Goal: Information Seeking & Learning: Learn about a topic

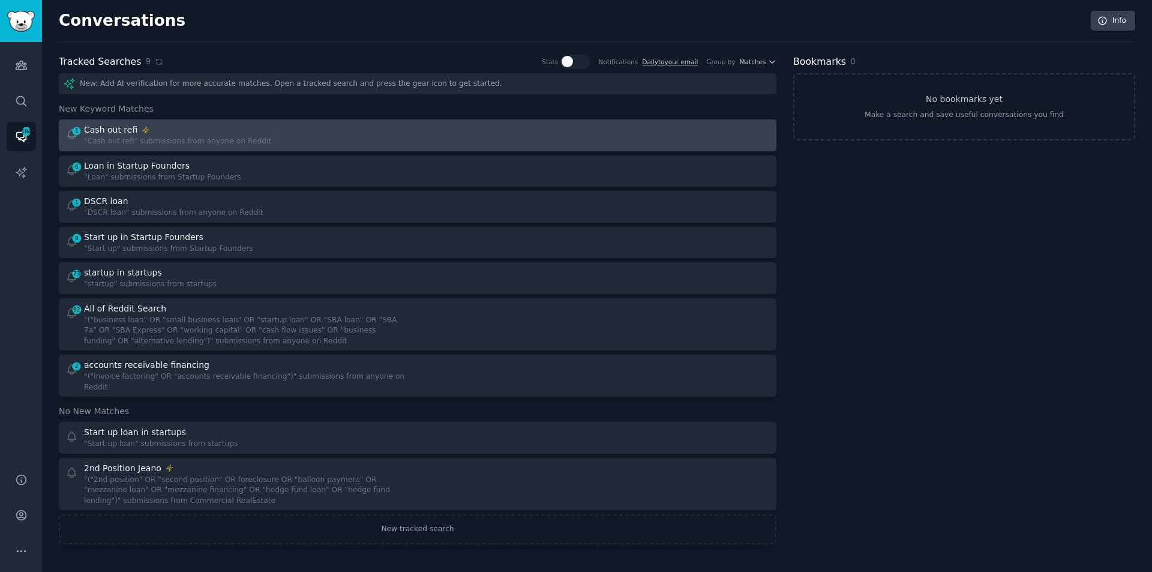
click at [267, 132] on div "1 Cash out refi "Cash out refi" submissions from anyone on Reddit" at bounding box center [237, 135] width 344 height 23
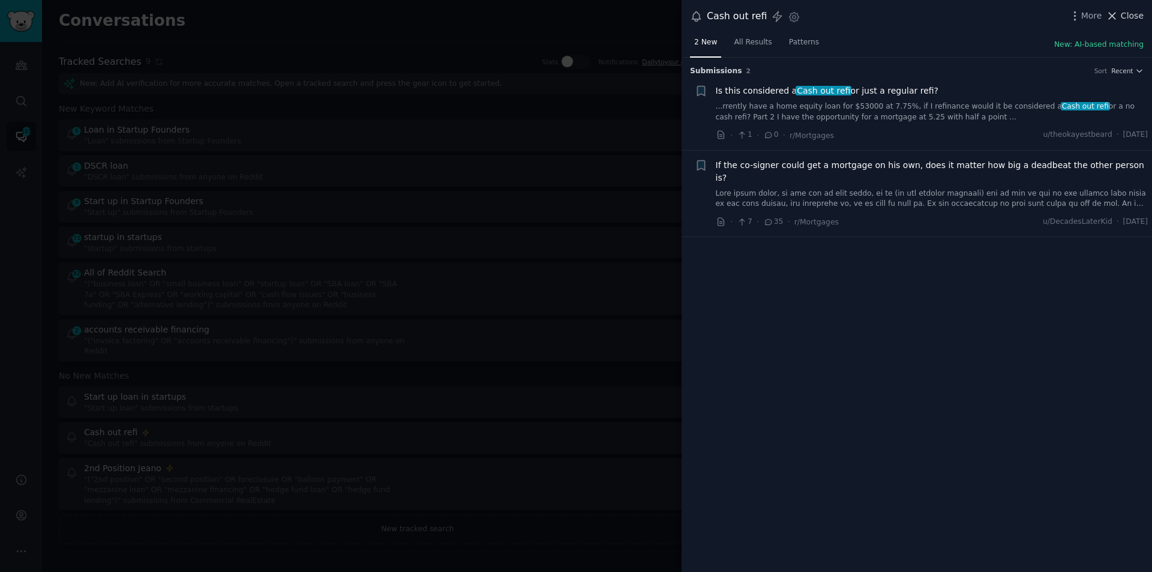
click at [1136, 17] on span "Close" at bounding box center [1131, 16] width 23 height 13
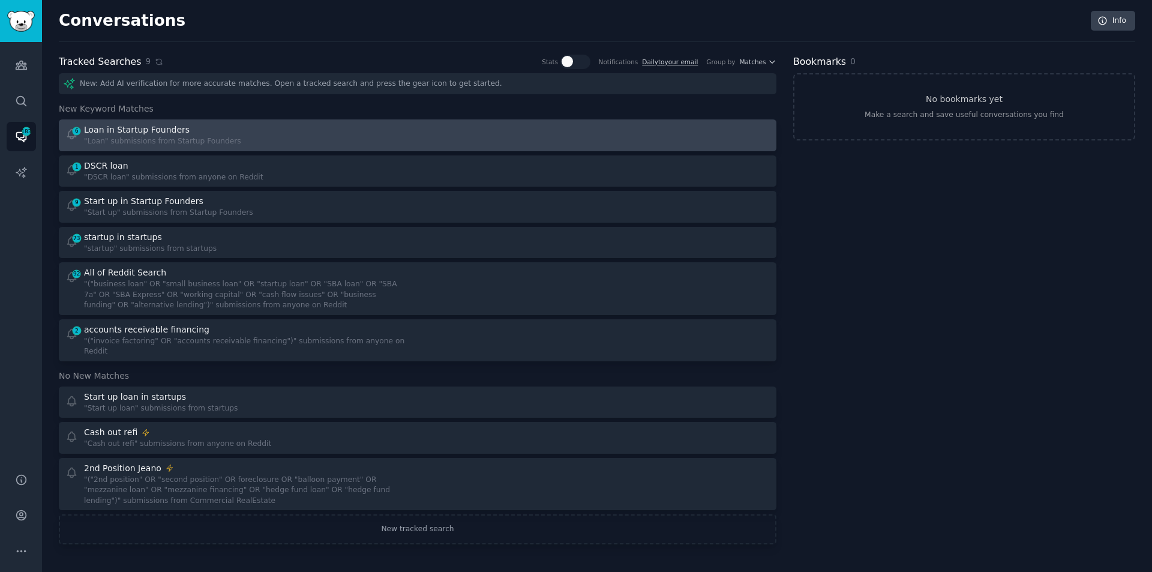
click at [249, 136] on div "6 Loan in Startup Founders "Loan" submissions from Startup Founders" at bounding box center [237, 135] width 344 height 23
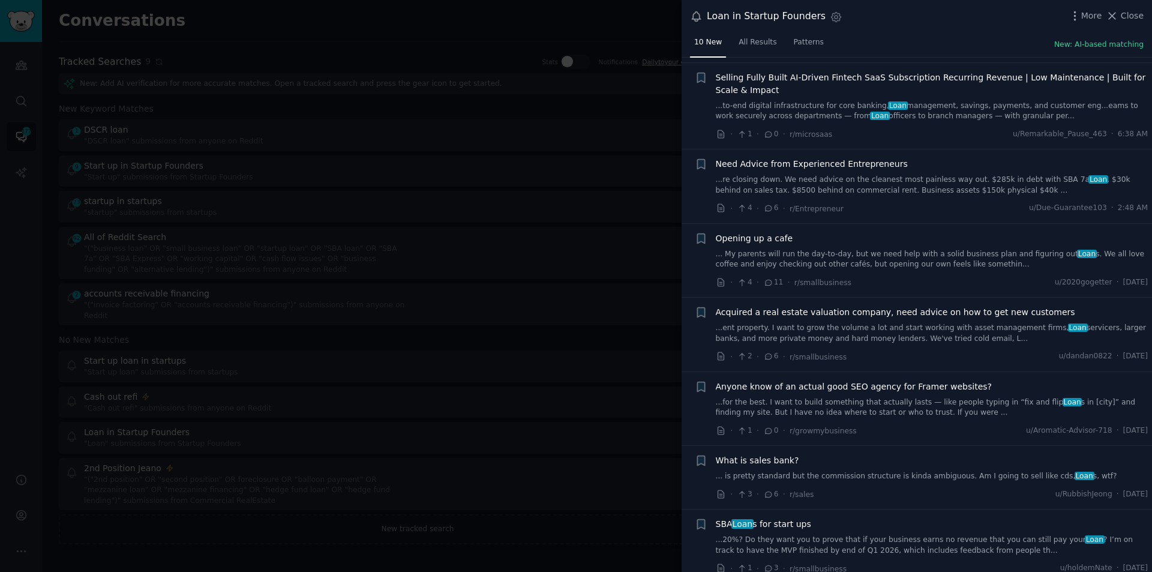
scroll to position [259, 0]
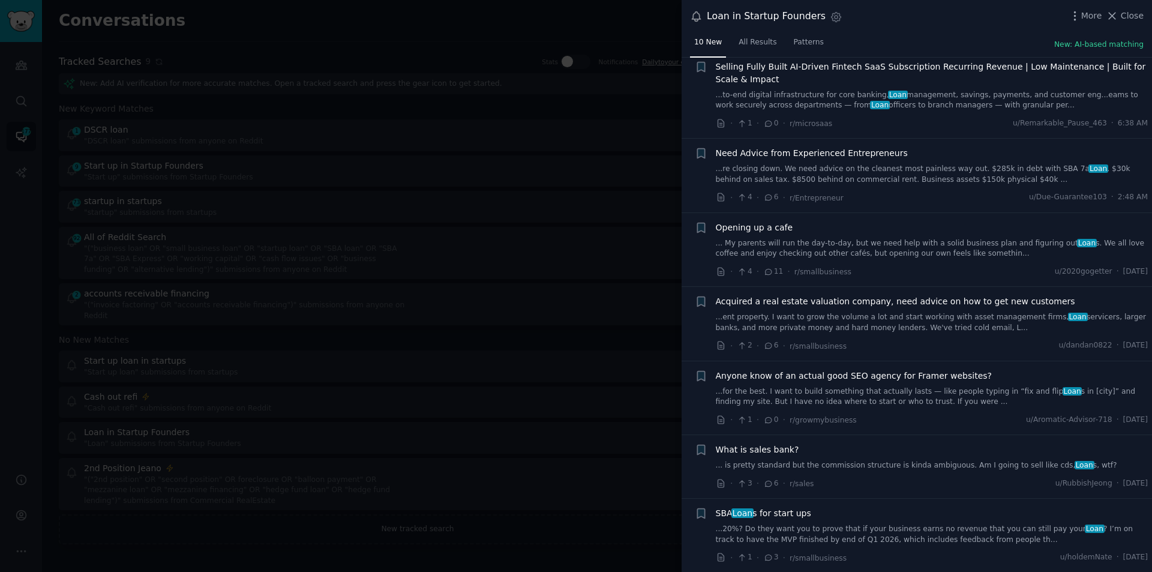
click at [890, 258] on link "... My parents will run the day-to-day, but we need help with a solid business …" at bounding box center [932, 248] width 432 height 21
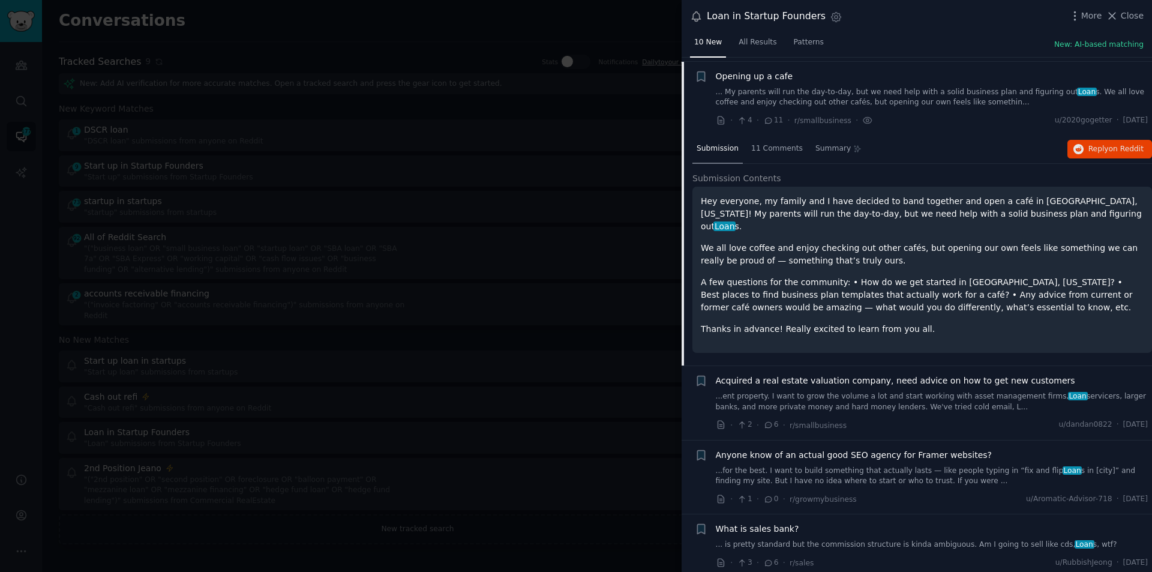
scroll to position [414, 0]
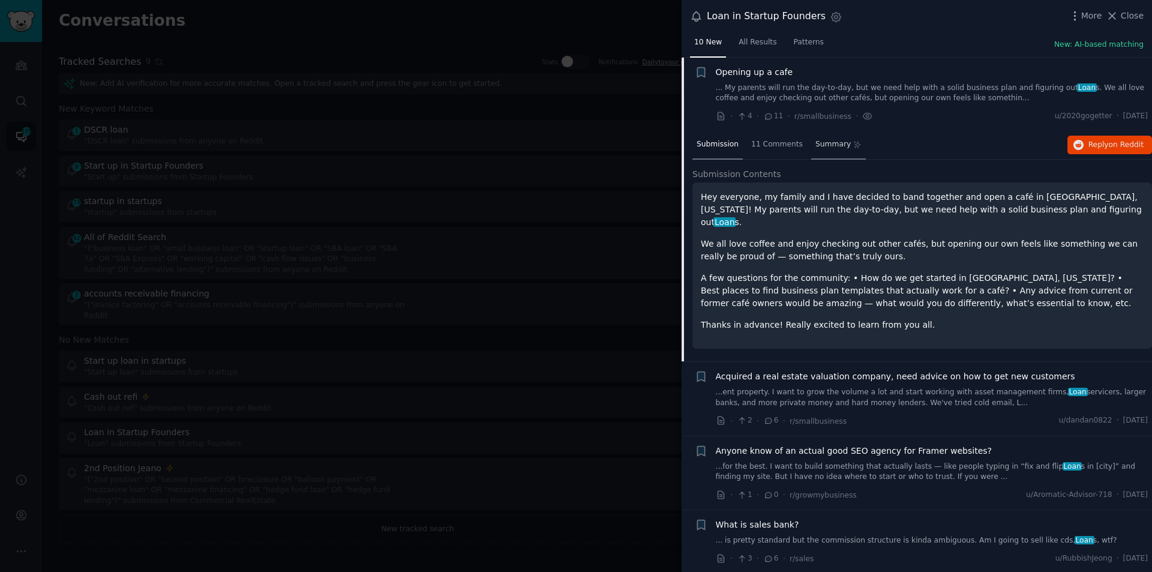
click at [820, 142] on span "Summary" at bounding box center [832, 144] width 35 height 11
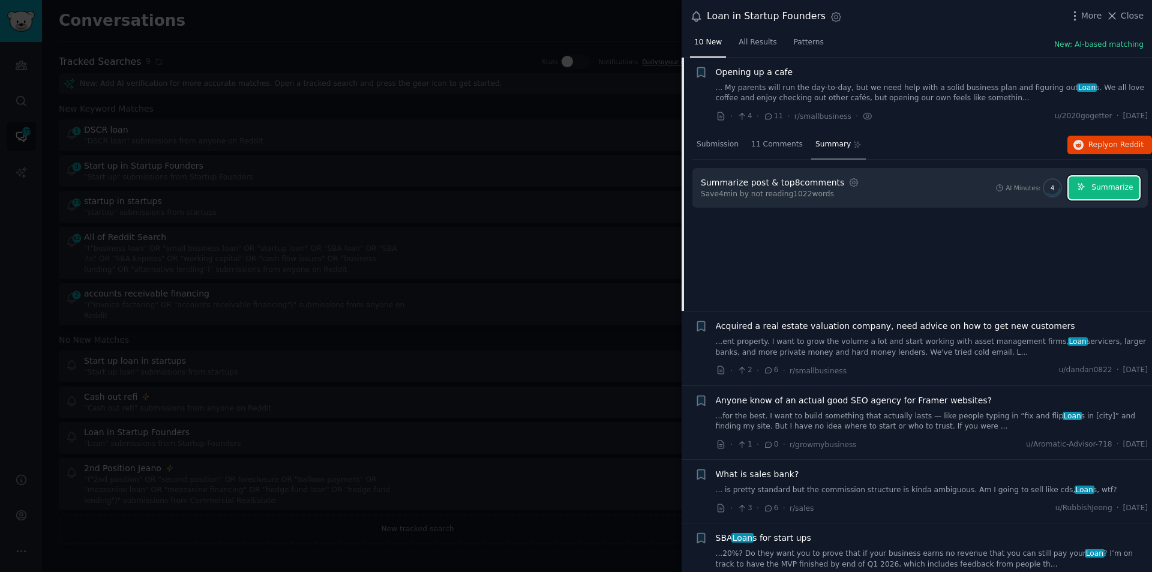
click at [1116, 182] on span "Summarize" at bounding box center [1111, 187] width 41 height 11
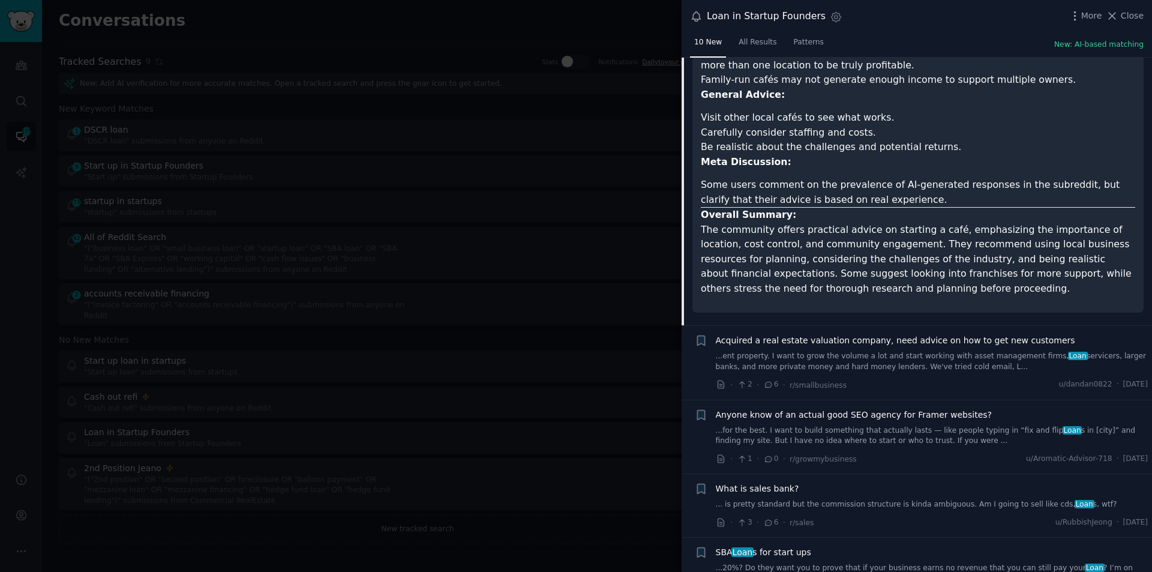
scroll to position [1017, 0]
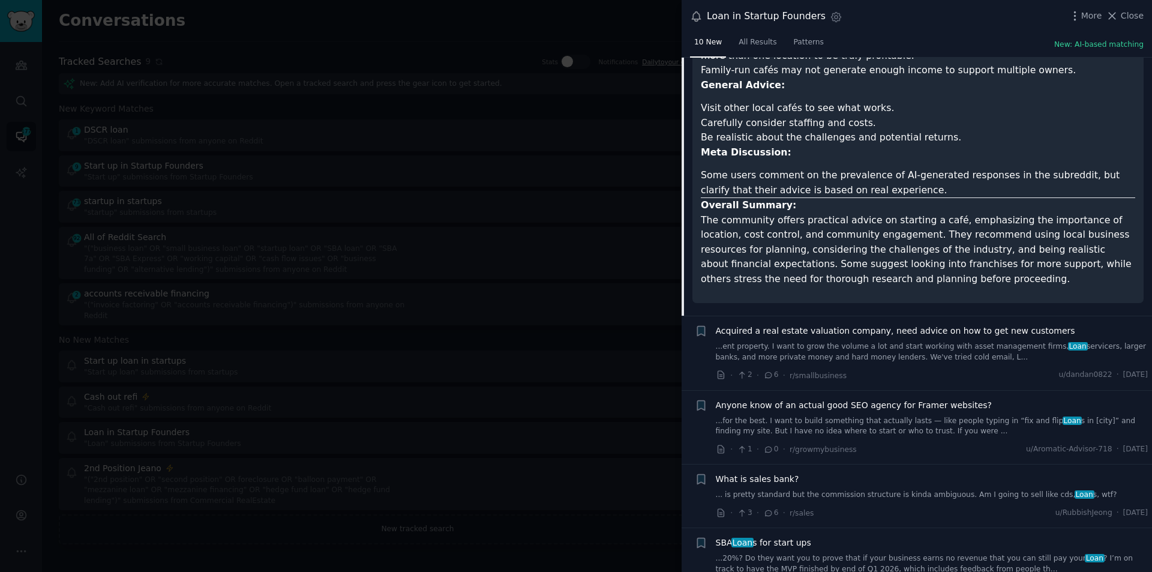
click at [945, 553] on link "...20%? Do they want you to prove that if your business earns no revenue that y…" at bounding box center [932, 563] width 432 height 21
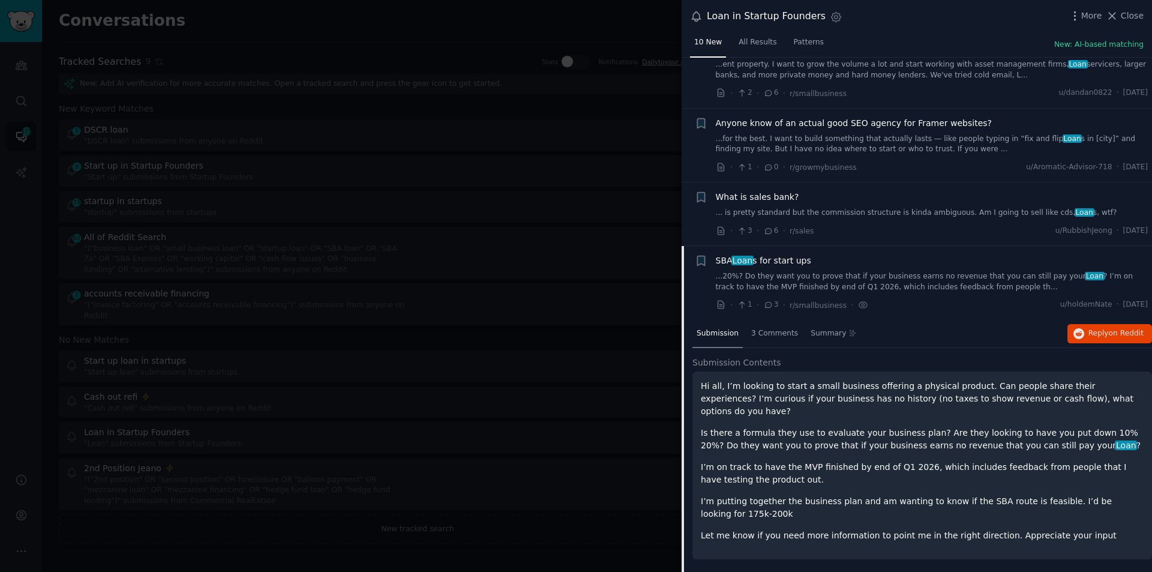
scroll to position [498, 0]
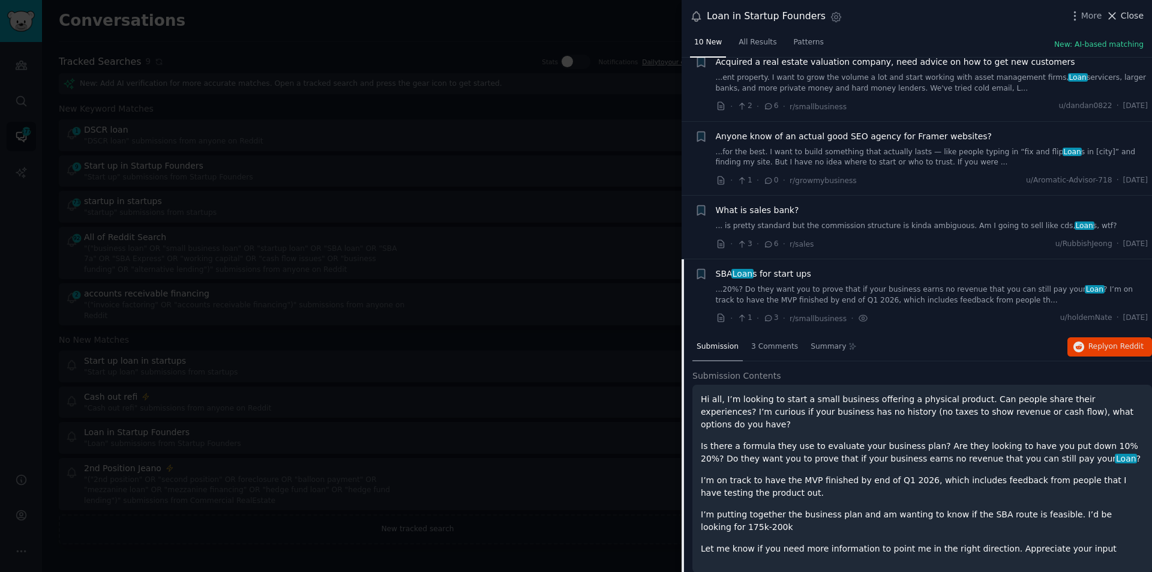
click at [1129, 18] on span "Close" at bounding box center [1131, 16] width 23 height 13
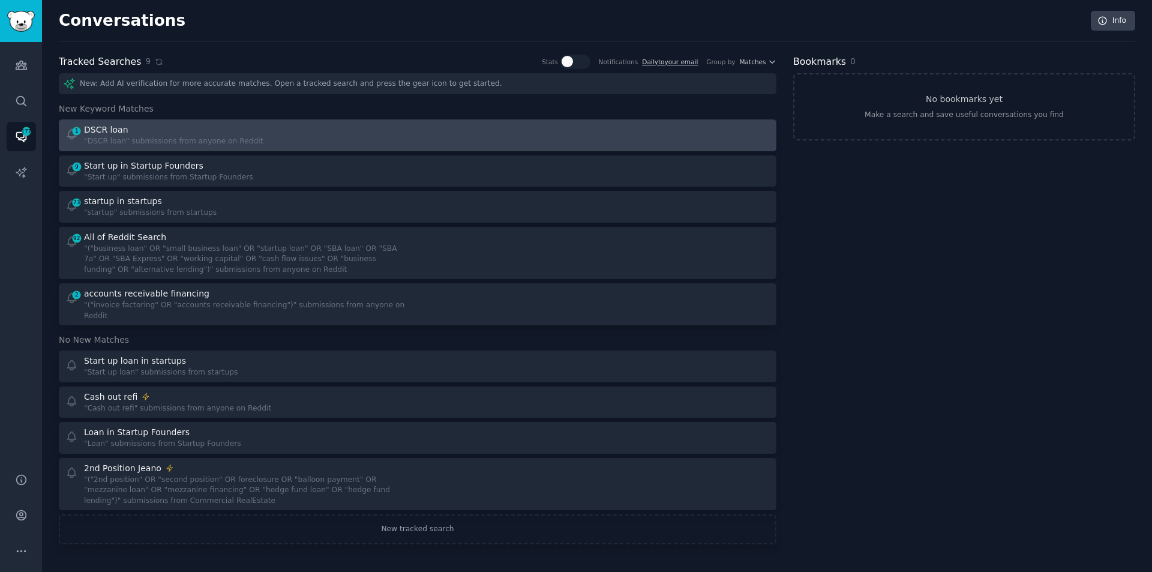
click at [173, 141] on div ""DSCR loan" submissions from anyone on Reddit" at bounding box center [173, 141] width 179 height 11
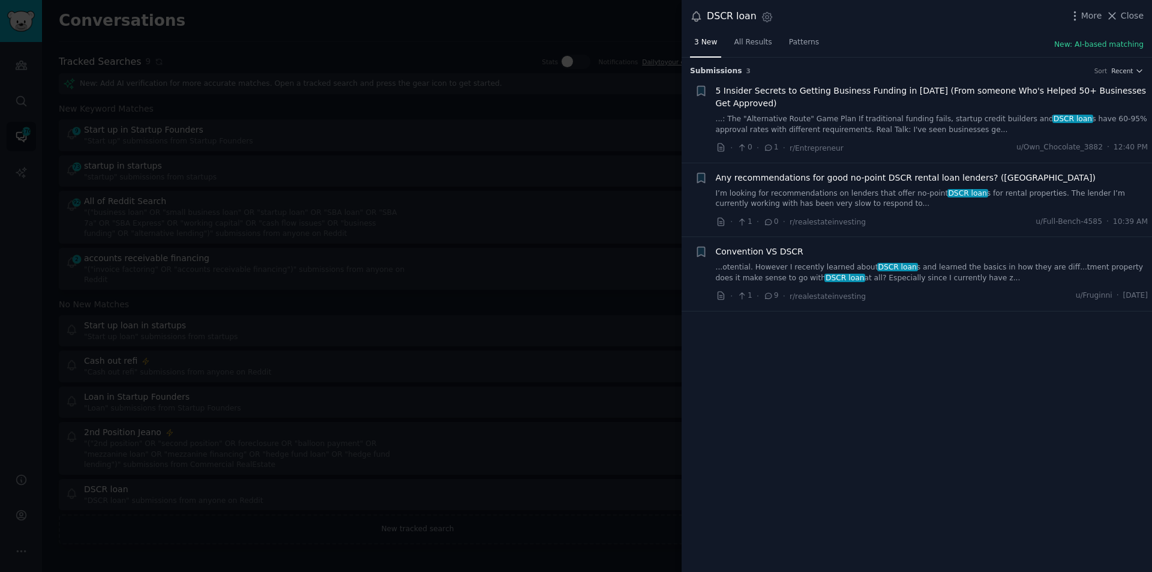
click at [833, 193] on link "I’m looking for recommendations on lenders that offer no-point DSCR loan s for …" at bounding box center [932, 198] width 432 height 21
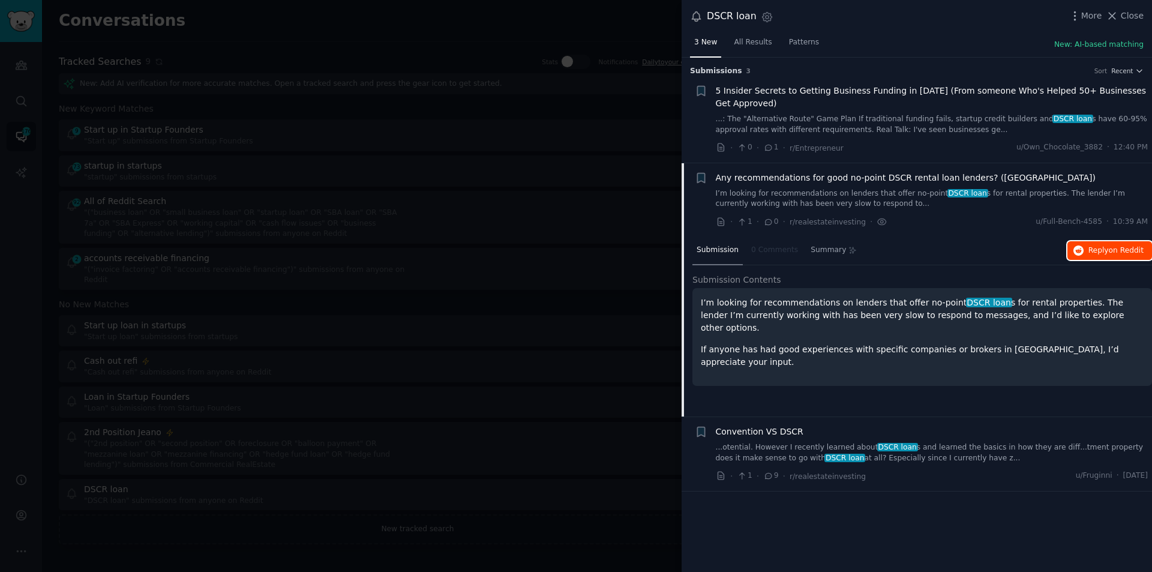
click at [1110, 241] on button "Reply on Reddit" at bounding box center [1109, 250] width 85 height 19
